Goal: Entertainment & Leisure: Consume media (video, audio)

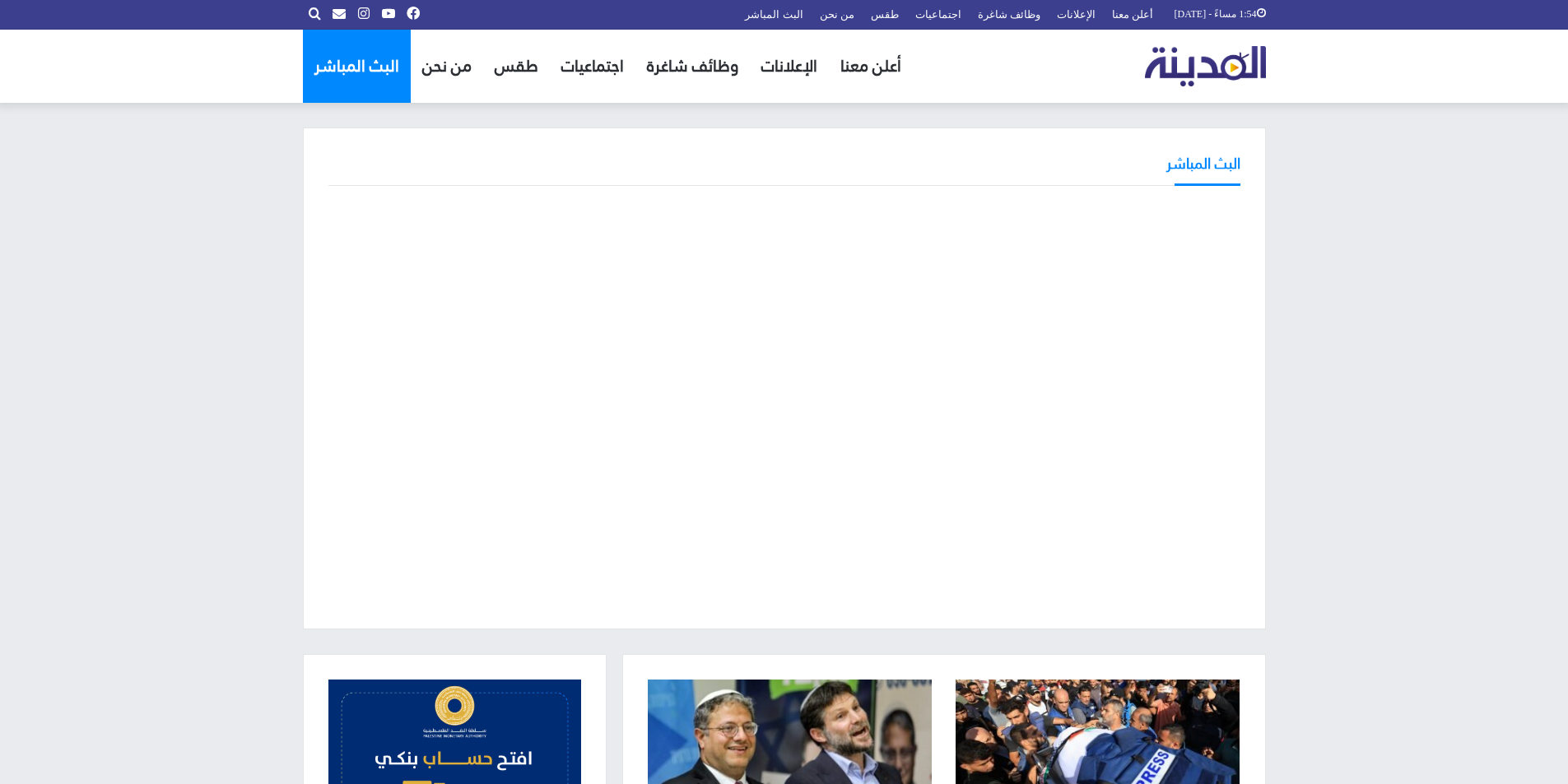
click at [348, 68] on link "البث المباشر" at bounding box center [357, 66] width 108 height 73
